Goal: Information Seeking & Learning: Check status

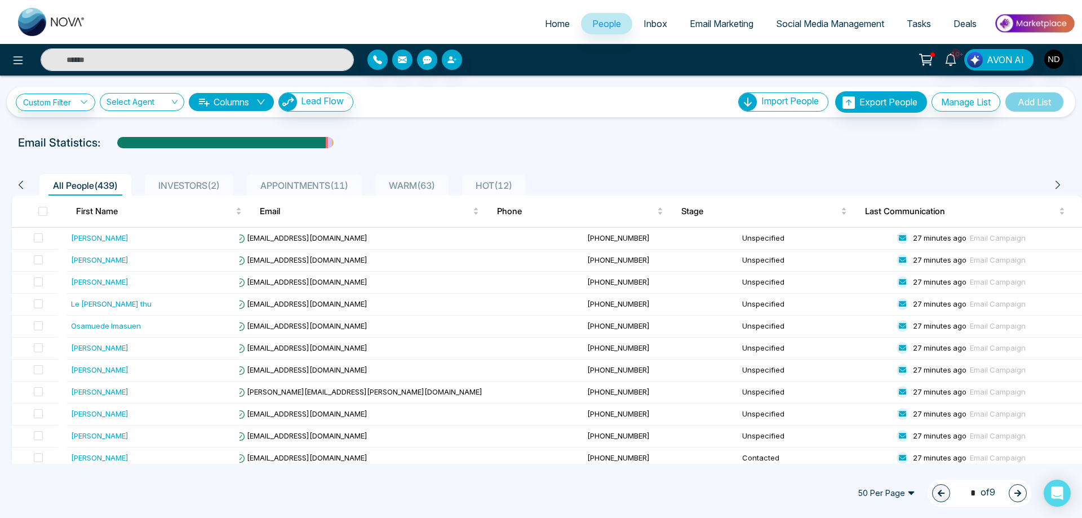
click at [697, 25] on span "Email Marketing" at bounding box center [722, 23] width 64 height 11
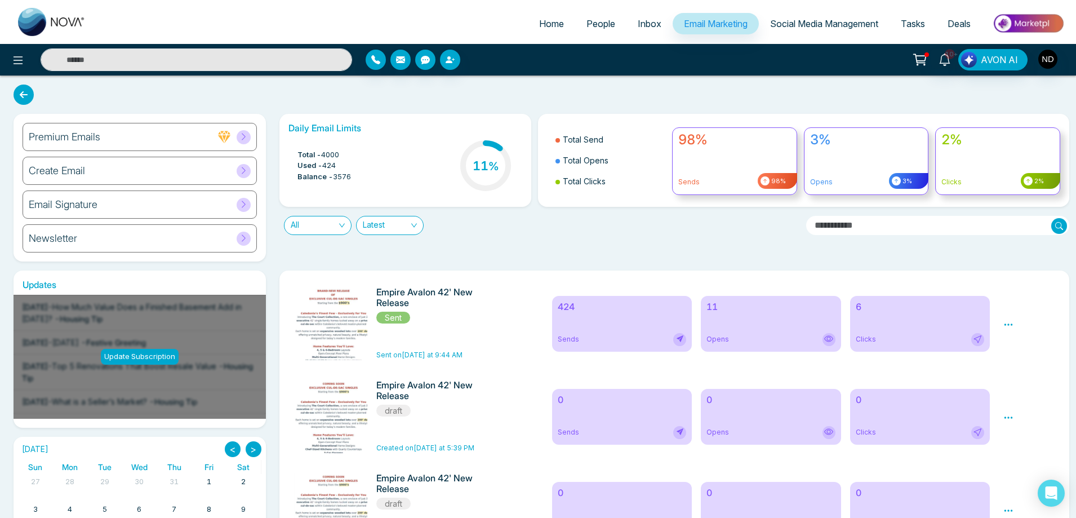
click at [539, 233] on div "All Latest" at bounding box center [538, 221] width 531 height 28
click at [768, 313] on div "11 Opens" at bounding box center [771, 324] width 140 height 56
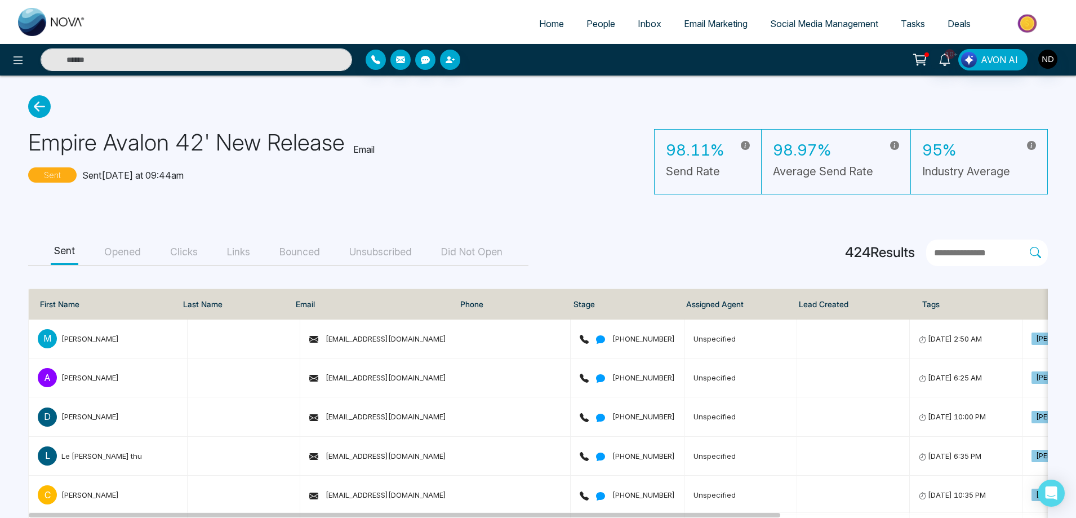
click at [118, 249] on button "Opened" at bounding box center [122, 252] width 43 height 25
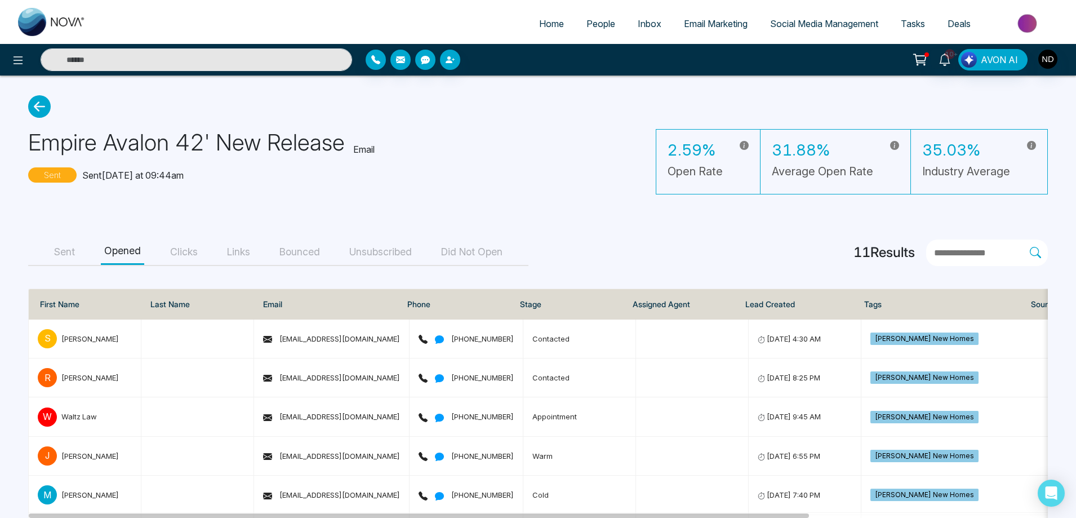
click at [178, 248] on button "Clicks" at bounding box center [184, 252] width 34 height 25
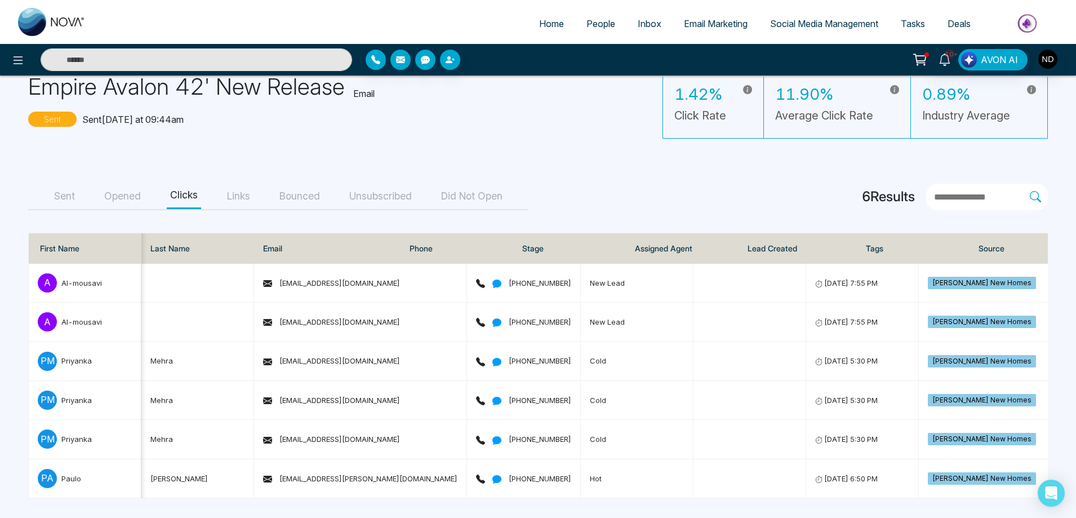
scroll to position [0, 600]
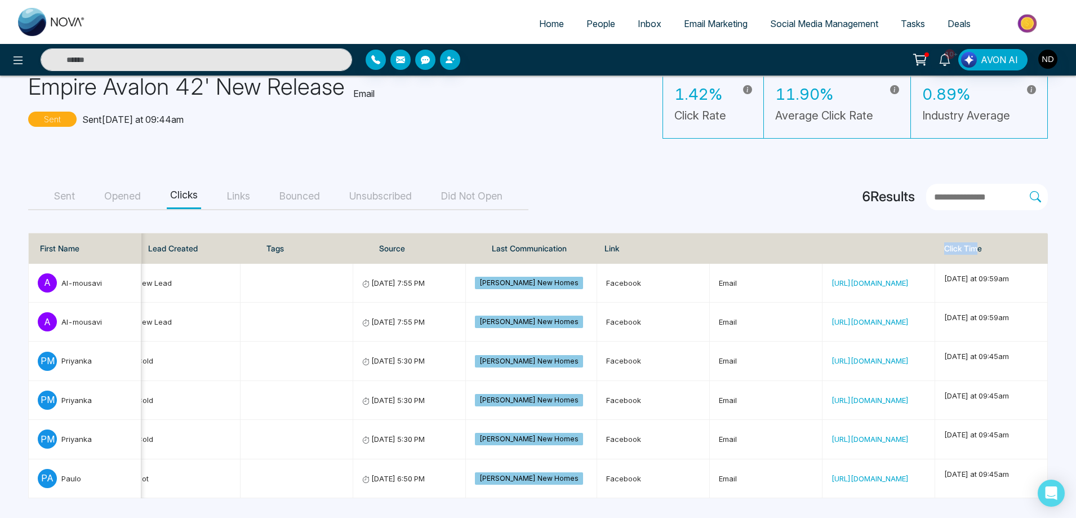
drag, startPoint x: 980, startPoint y: 242, endPoint x: 743, endPoint y: 237, distance: 236.8
click at [743, 237] on tr "First Name Last Name Email Phone Stage Assigned Agent Lead Created Tags Source …" at bounding box center [238, 248] width 1619 height 30
click at [743, 237] on th "Link" at bounding box center [766, 248] width 340 height 30
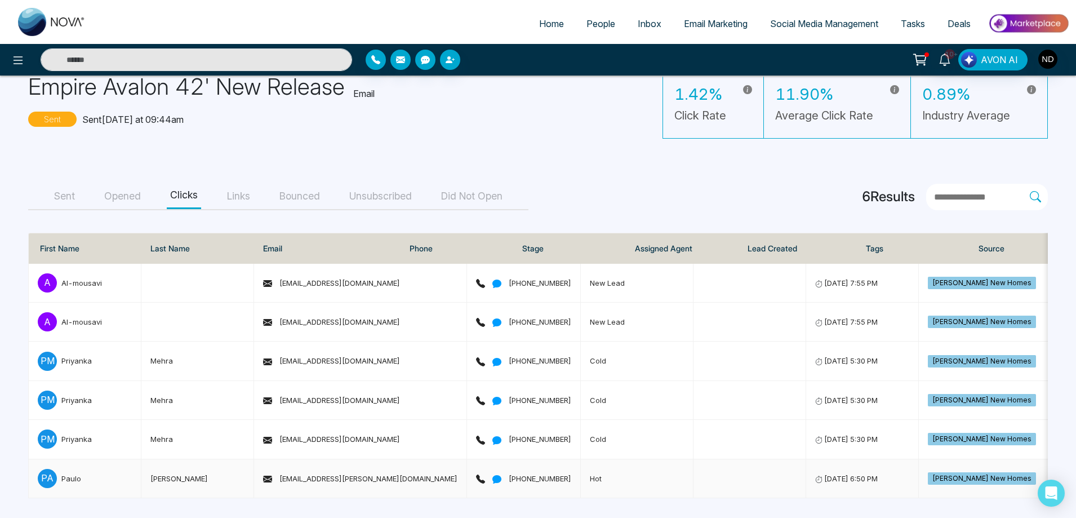
click at [72, 475] on div "Paulo" at bounding box center [71, 478] width 20 height 11
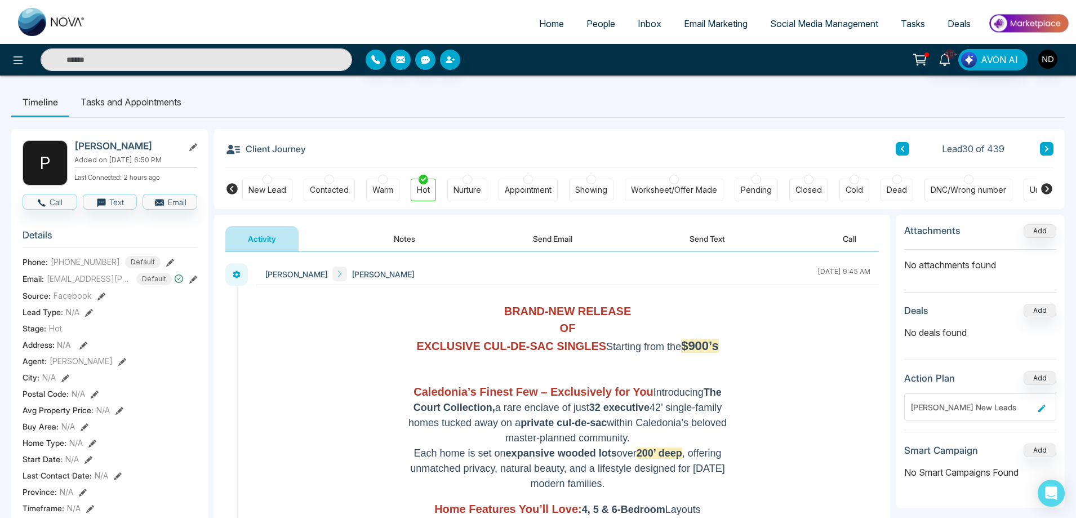
click at [560, 241] on button "Send Email" at bounding box center [553, 238] width 85 height 25
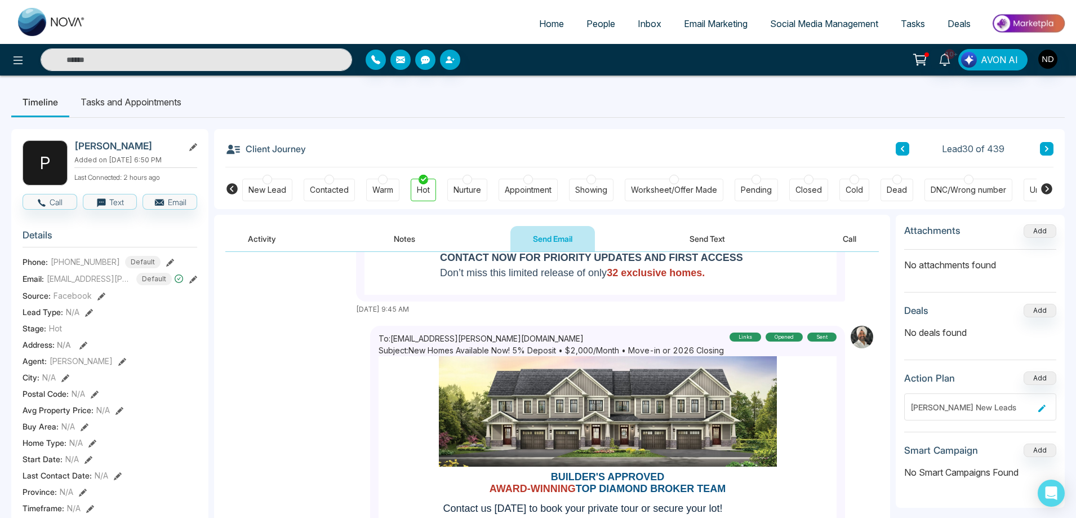
click at [609, 413] on img at bounding box center [608, 398] width 338 height 138
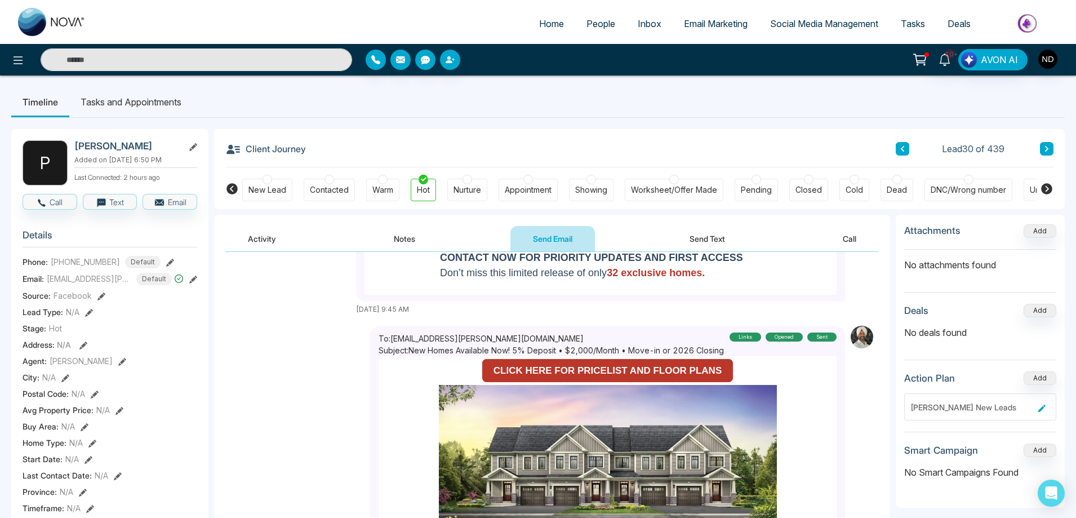
click at [744, 336] on div "links" at bounding box center [746, 337] width 32 height 9
click at [779, 336] on div "Opened" at bounding box center [784, 337] width 37 height 9
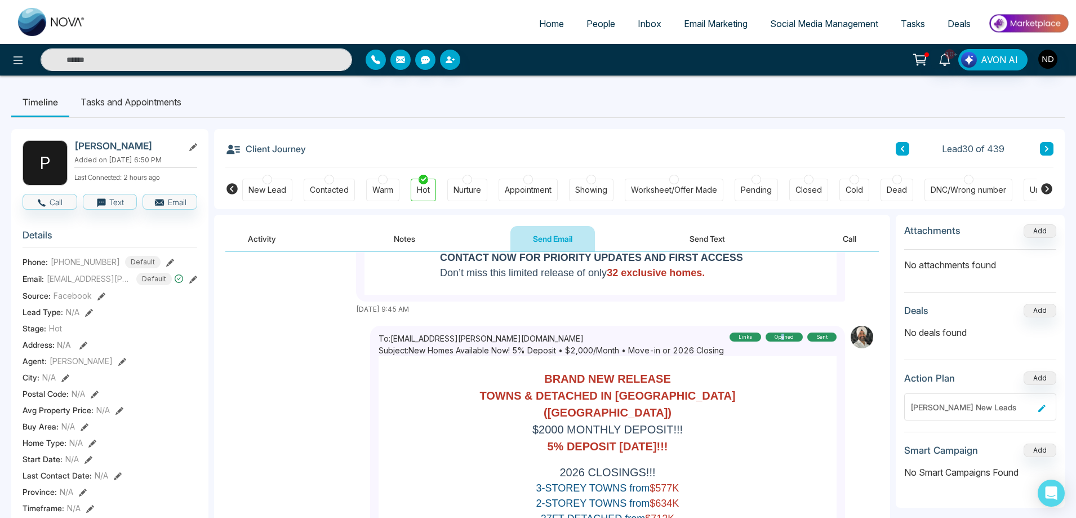
scroll to position [113, 0]
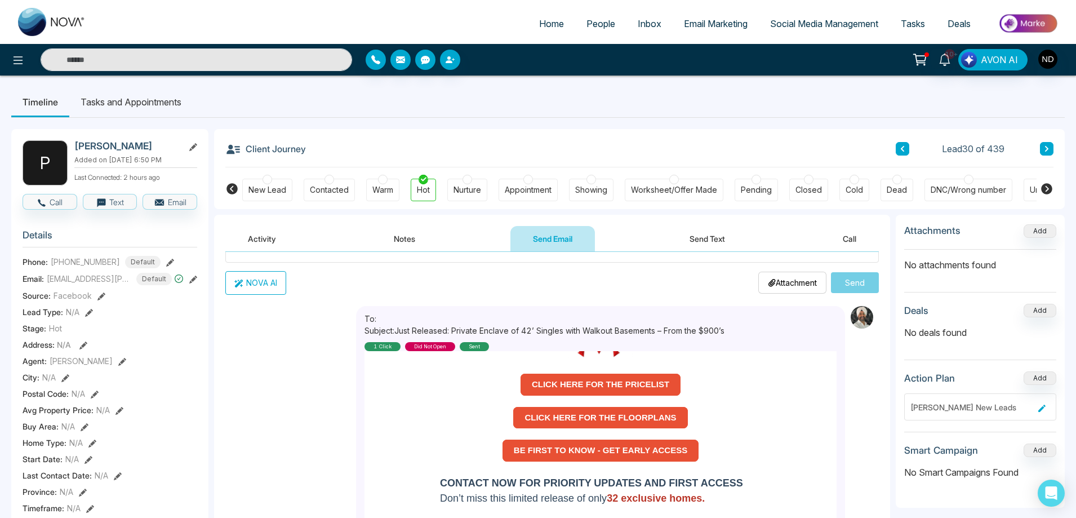
click at [379, 348] on div "1 click" at bounding box center [383, 346] width 36 height 9
click at [252, 348] on div "To: Subject: Just Released: Private Enclave of 42’ Singles with Walkout Basemen…" at bounding box center [552, 423] width 654 height 234
